Goal: Task Accomplishment & Management: Manage account settings

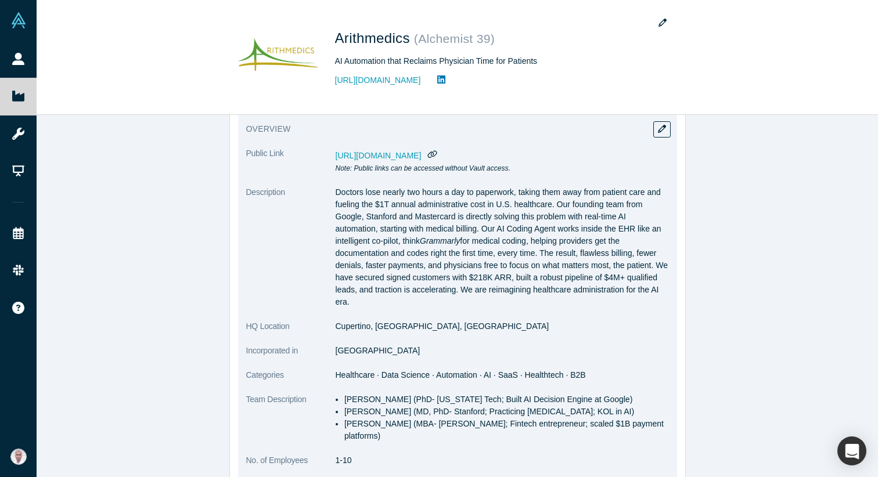
scroll to position [33, 0]
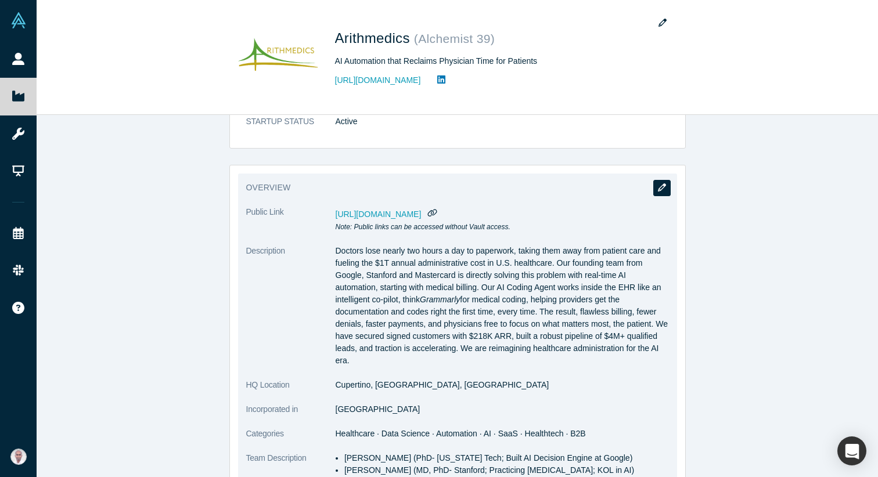
click at [666, 190] on button "button" at bounding box center [661, 188] width 17 height 16
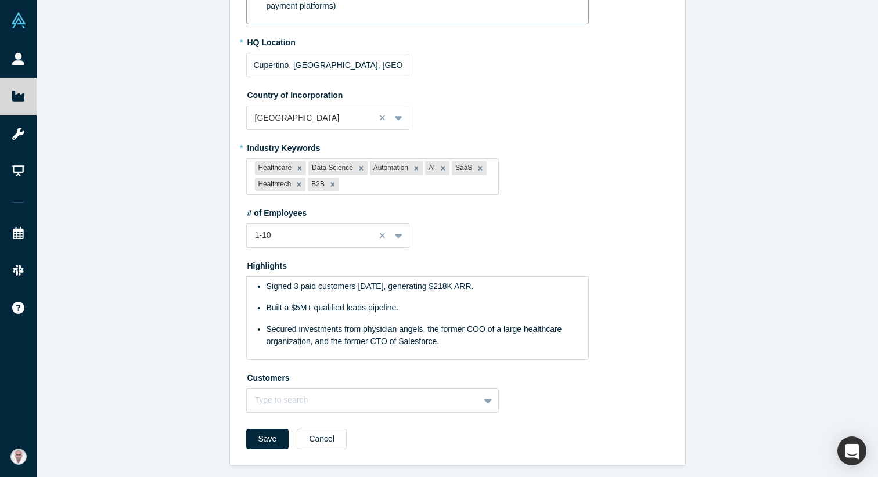
scroll to position [341, 0]
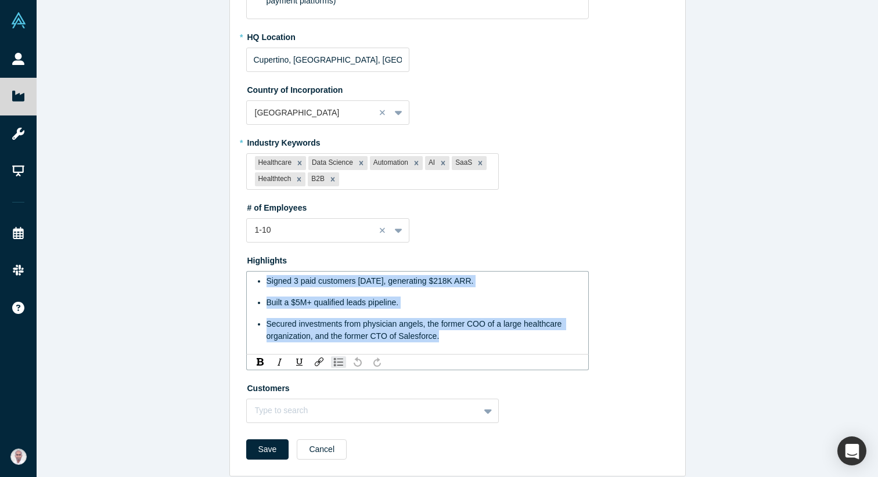
drag, startPoint x: 444, startPoint y: 338, endPoint x: 243, endPoint y: 279, distance: 208.9
click at [243, 279] on div "Edit Overview * Summary Doctors lose nearly two hours a day to paperwork, takin…" at bounding box center [457, 80] width 455 height 793
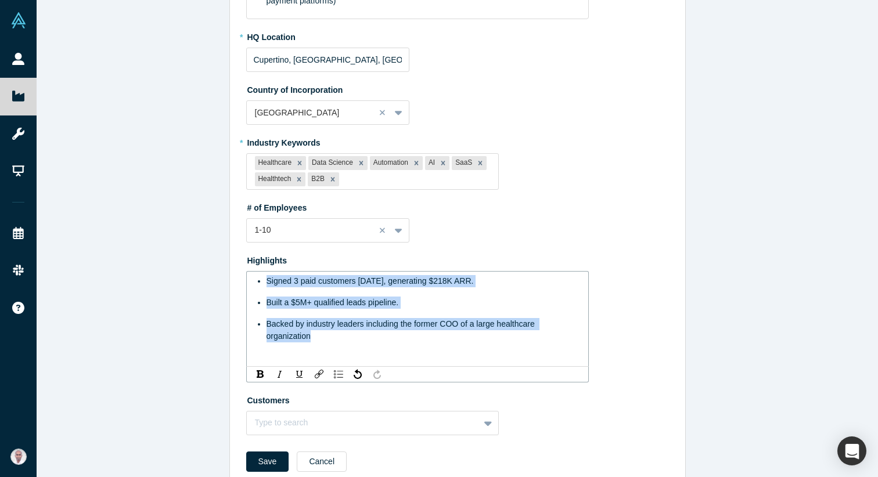
drag, startPoint x: 330, startPoint y: 336, endPoint x: 244, endPoint y: 270, distance: 108.0
click at [244, 270] on div "Edit Overview * Summary Doctors lose nearly two hours a day to paperwork, takin…" at bounding box center [457, 86] width 455 height 805
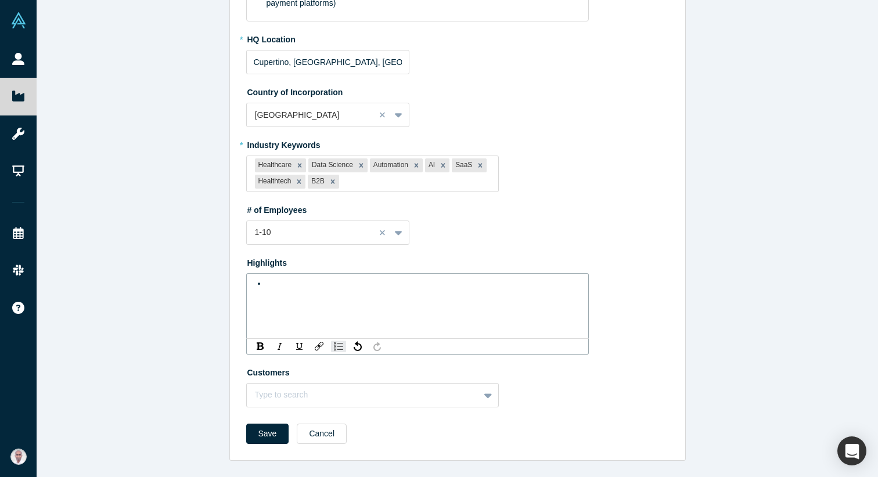
scroll to position [339, 0]
click at [269, 285] on div "rdw-editor" at bounding box center [424, 284] width 315 height 12
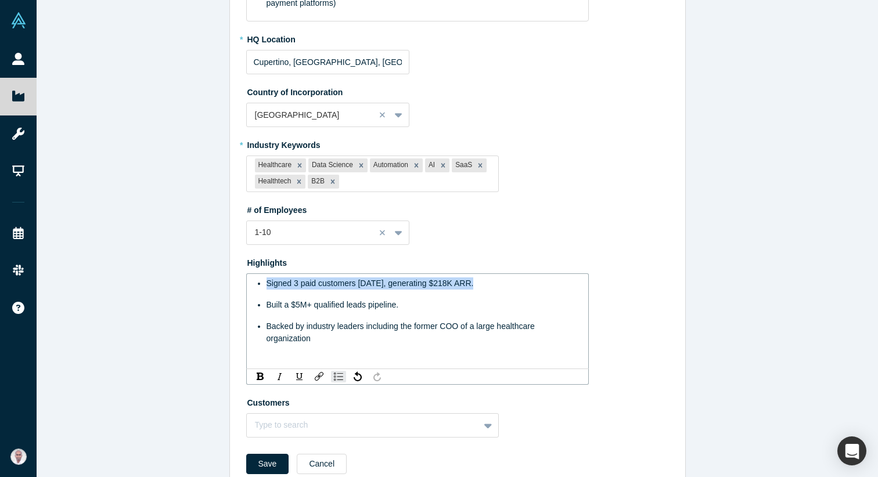
drag, startPoint x: 266, startPoint y: 284, endPoint x: 564, endPoint y: 295, distance: 298.7
click at [564, 295] on ul "Signed 3 paid customers [DATE], generating $218K ARR. Built a $5M+ qualified le…" at bounding box center [417, 311] width 327 height 67
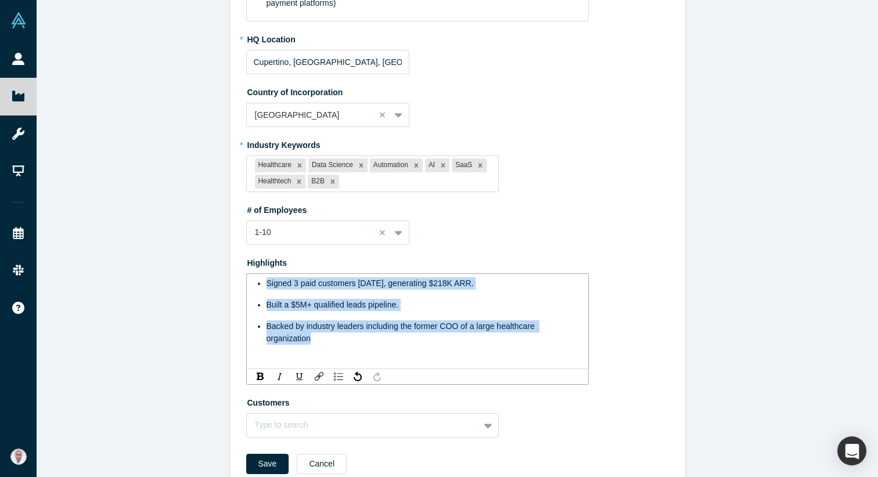
drag, startPoint x: 311, startPoint y: 350, endPoint x: 224, endPoint y: 285, distance: 108.7
click at [224, 285] on div "Edit Overview * Summary Doctors lose nearly two hours a day to paperwork, takin…" at bounding box center [457, 238] width 841 height 477
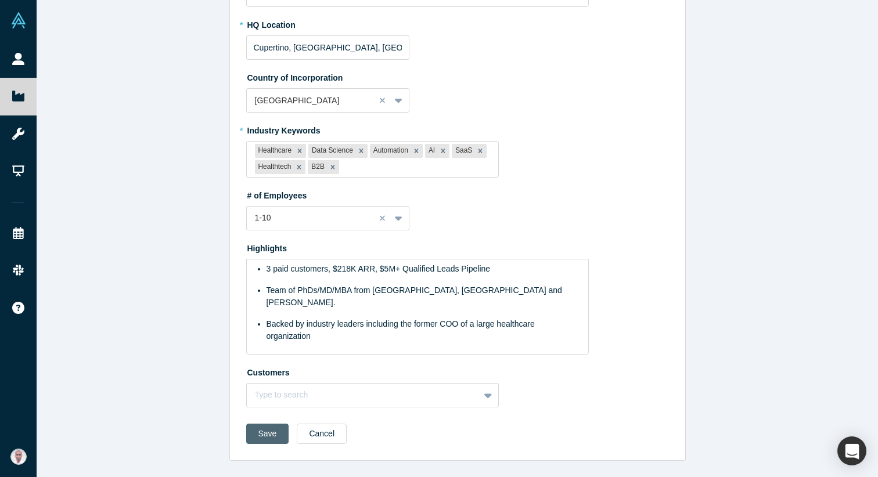
scroll to position [341, 0]
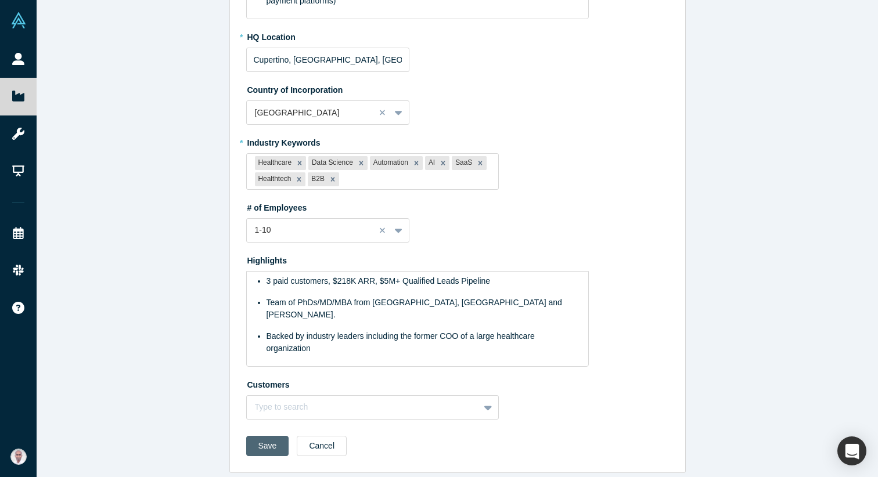
click at [265, 436] on button "Save" at bounding box center [267, 446] width 43 height 20
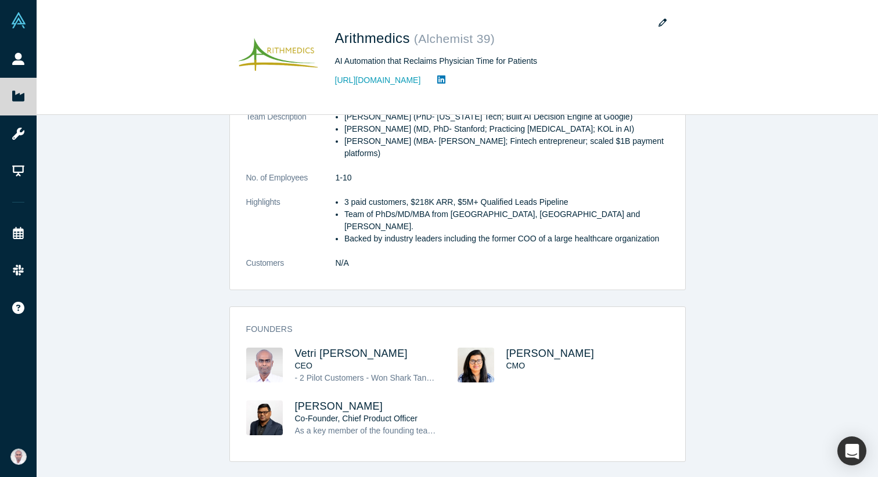
scroll to position [372, 0]
